Goal: Information Seeking & Learning: Understand process/instructions

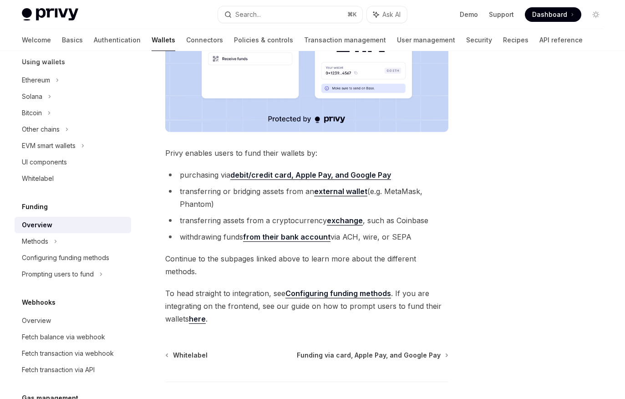
scroll to position [274, 0]
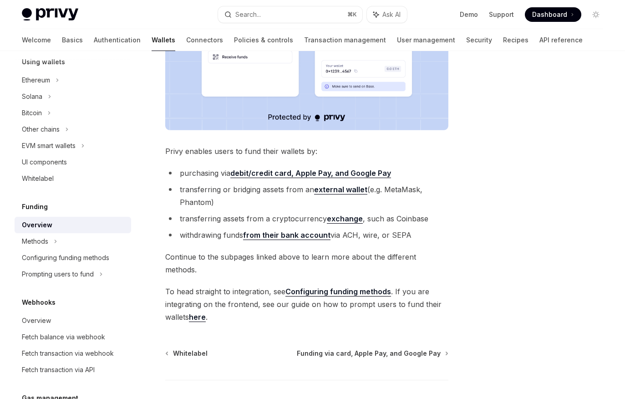
click at [342, 214] on strong "exchange" at bounding box center [345, 218] width 36 height 9
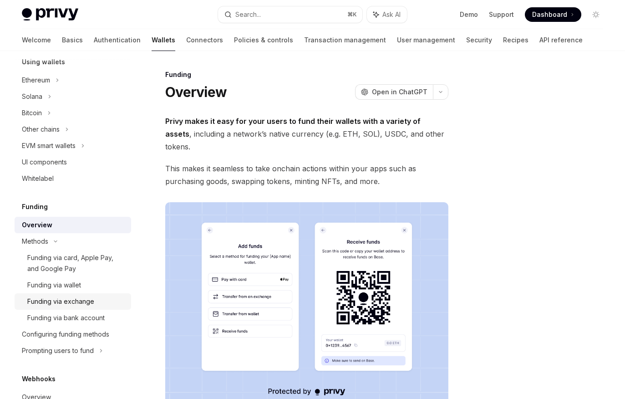
click at [70, 299] on div "Funding via exchange" at bounding box center [60, 301] width 67 height 11
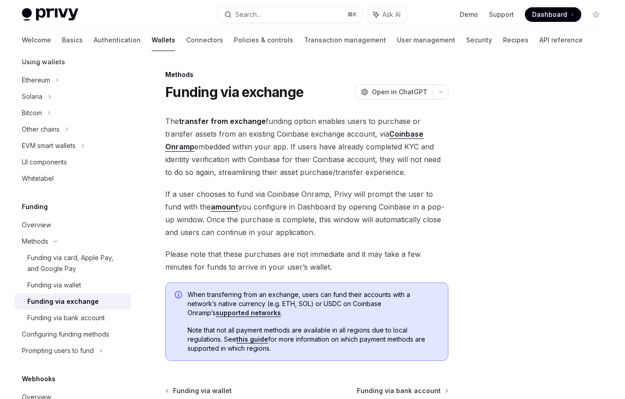
type textarea "*"
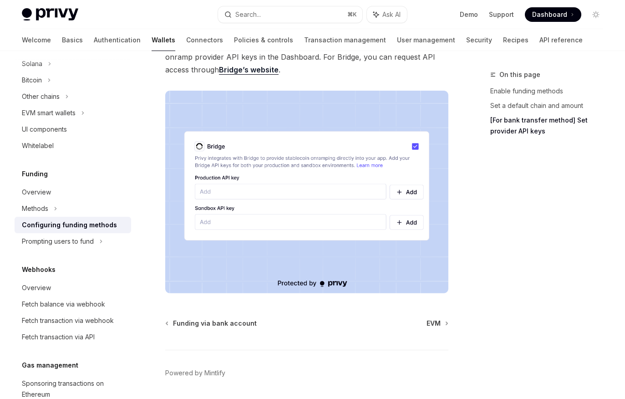
scroll to position [258, 0]
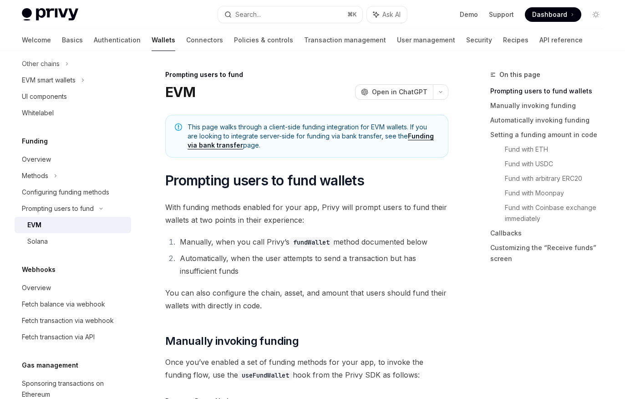
click at [372, 127] on span "This page walks through a client-side funding integration for EVM wallets. If y…" at bounding box center [313, 135] width 251 height 27
